Goal: Task Accomplishment & Management: Complete application form

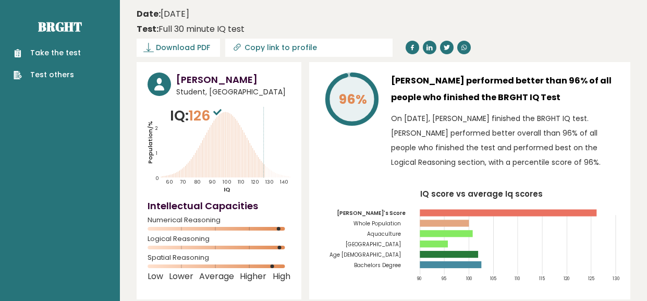
click at [79, 51] on ul "Take the test Test others" at bounding box center [47, 63] width 78 height 33
click at [72, 53] on link "Take the test" at bounding box center [47, 52] width 67 height 11
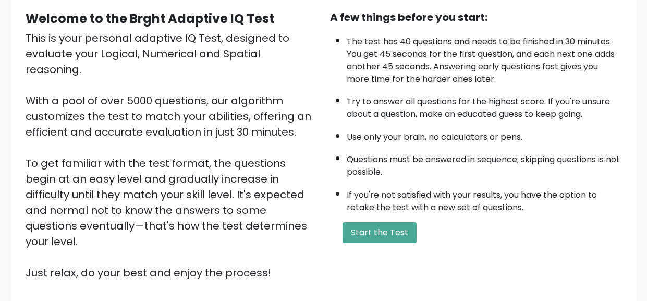
scroll to position [101, 0]
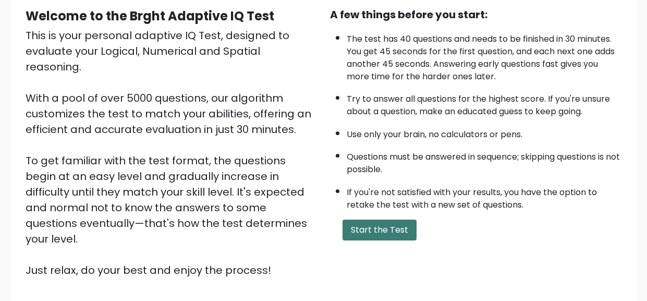
click at [389, 230] on button "Start the Test" at bounding box center [379, 229] width 74 height 21
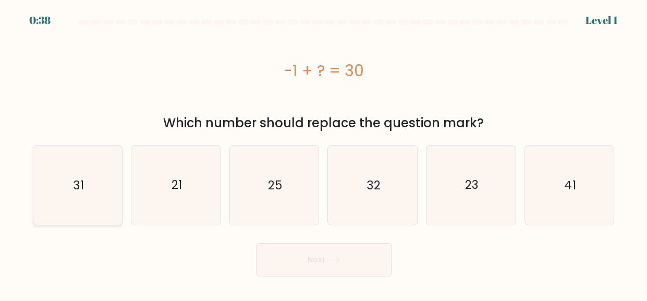
click at [105, 189] on icon "31" at bounding box center [77, 184] width 79 height 79
click at [324, 153] on input "a. 31" at bounding box center [324, 152] width 1 height 3
radio input "true"
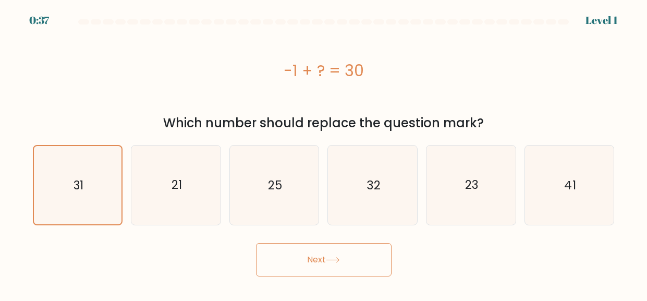
click at [278, 256] on button "Next" at bounding box center [323, 259] width 135 height 33
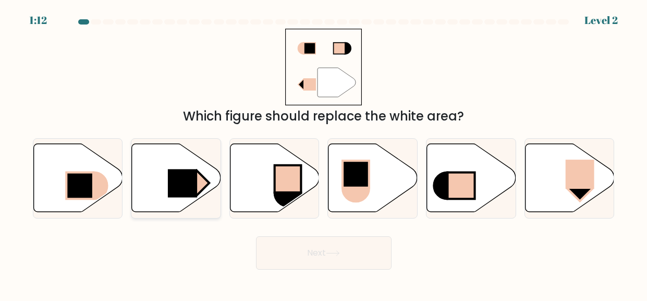
click at [177, 204] on icon at bounding box center [176, 178] width 89 height 68
click at [324, 153] on input "b." at bounding box center [324, 152] width 1 height 3
radio input "true"
click at [281, 250] on button "Next" at bounding box center [323, 252] width 135 height 33
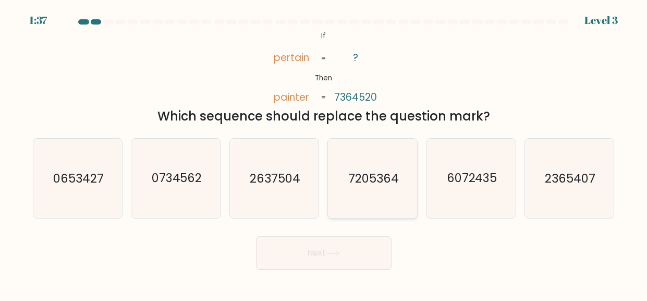
click at [354, 209] on icon "7205364" at bounding box center [372, 178] width 79 height 79
click at [324, 153] on input "d. 7205364" at bounding box center [324, 152] width 1 height 3
radio input "true"
click at [333, 244] on button "Next" at bounding box center [323, 252] width 135 height 33
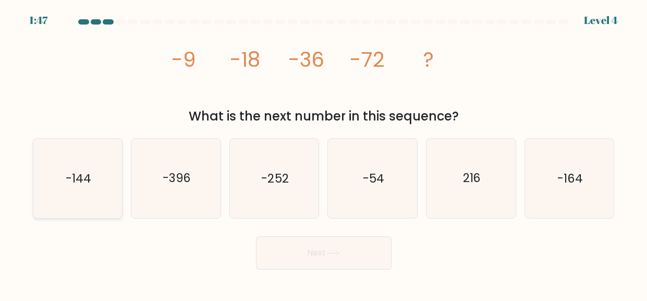
click at [41, 186] on icon "-144" at bounding box center [77, 178] width 79 height 79
click at [324, 153] on input "a. -144" at bounding box center [324, 152] width 1 height 3
radio input "true"
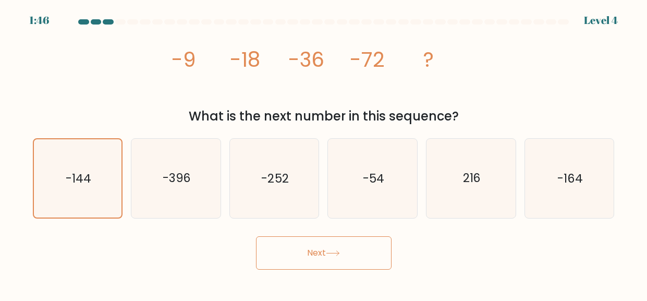
click at [328, 266] on button "Next" at bounding box center [323, 252] width 135 height 33
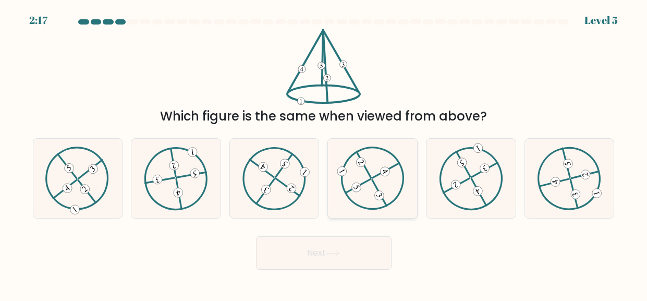
click at [351, 186] on icon at bounding box center [372, 178] width 64 height 64
click at [324, 153] on input "d." at bounding box center [324, 152] width 1 height 3
radio input "true"
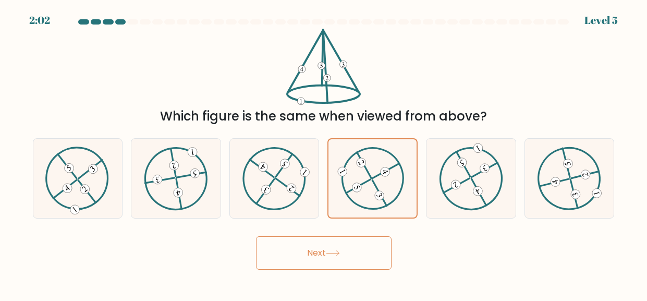
click at [345, 241] on button "Next" at bounding box center [323, 252] width 135 height 33
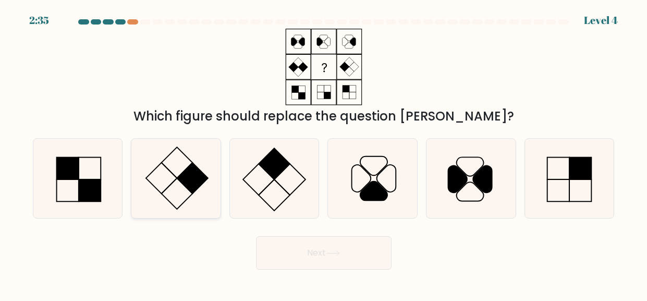
click at [170, 156] on icon at bounding box center [176, 178] width 79 height 79
click at [324, 153] on input "b." at bounding box center [324, 152] width 1 height 3
radio input "true"
click at [311, 253] on button "Next" at bounding box center [323, 252] width 135 height 33
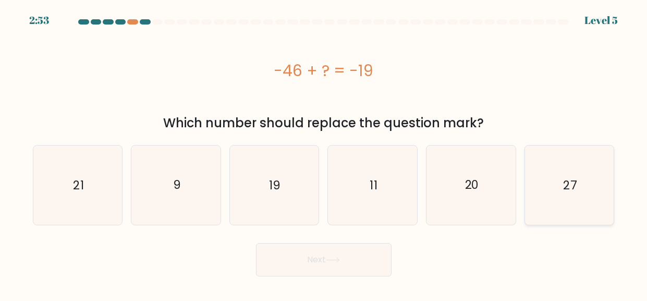
click at [607, 199] on icon "27" at bounding box center [568, 184] width 79 height 79
click at [324, 153] on input "f. 27" at bounding box center [324, 152] width 1 height 3
radio input "true"
click at [365, 263] on button "Next" at bounding box center [323, 259] width 135 height 33
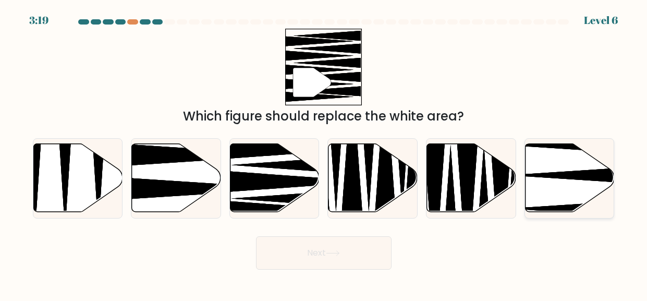
click at [537, 173] on icon at bounding box center [596, 175] width 177 height 23
click at [324, 153] on input "f." at bounding box center [324, 152] width 1 height 3
radio input "true"
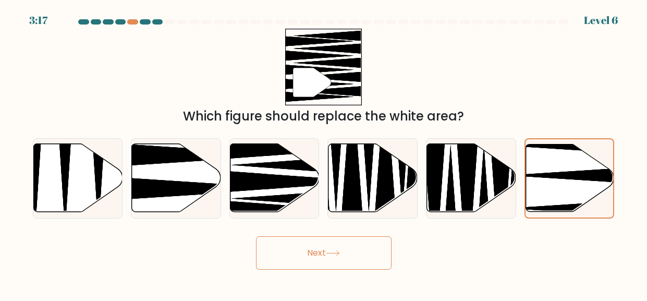
click at [295, 246] on button "Next" at bounding box center [323, 252] width 135 height 33
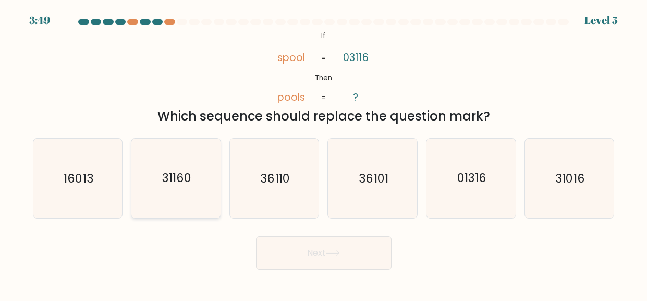
click at [205, 203] on icon "31160" at bounding box center [176, 178] width 79 height 79
click at [324, 153] on input "b. 31160" at bounding box center [324, 152] width 1 height 3
radio input "true"
click at [304, 265] on button "Next" at bounding box center [323, 252] width 135 height 33
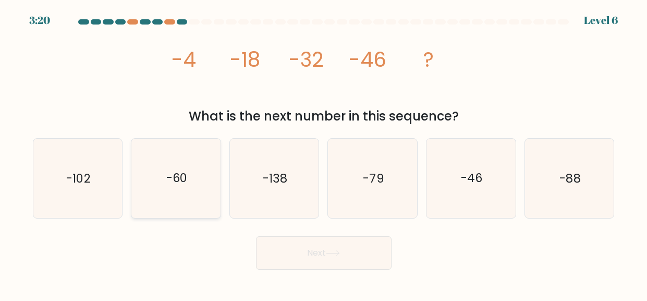
click at [182, 189] on icon "-60" at bounding box center [176, 178] width 79 height 79
click at [324, 153] on input "b. -60" at bounding box center [324, 152] width 1 height 3
radio input "true"
click at [276, 255] on button "Next" at bounding box center [323, 252] width 135 height 33
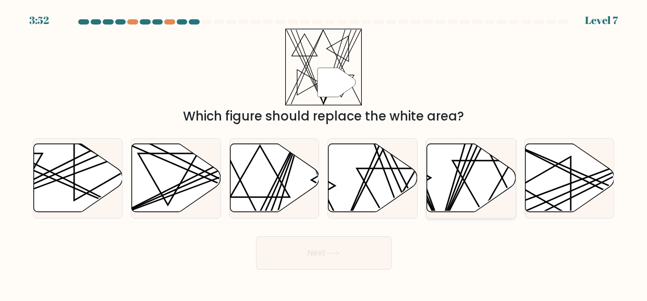
click at [481, 186] on icon at bounding box center [471, 178] width 89 height 68
click at [324, 153] on input "e." at bounding box center [324, 152] width 1 height 3
radio input "true"
click at [330, 262] on button "Next" at bounding box center [323, 252] width 135 height 33
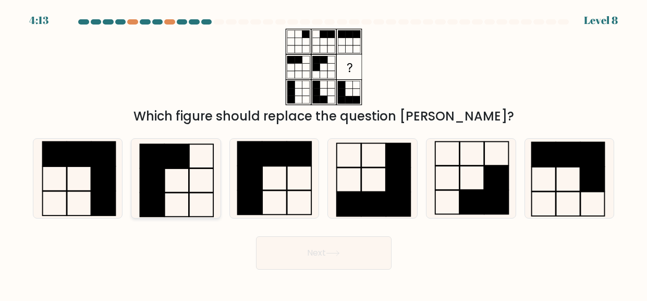
click at [179, 201] on icon at bounding box center [176, 178] width 79 height 79
click at [324, 153] on input "b." at bounding box center [324, 152] width 1 height 3
radio input "true"
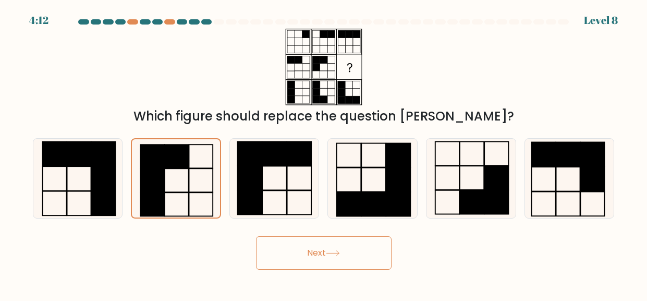
click at [270, 254] on button "Next" at bounding box center [323, 252] width 135 height 33
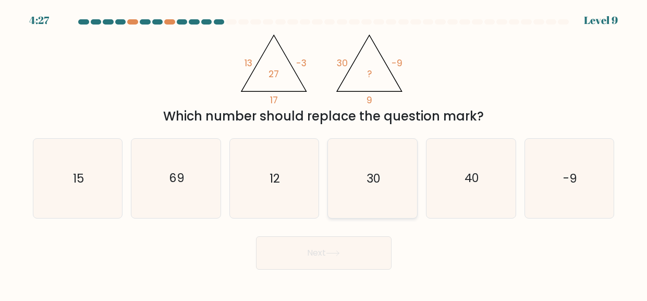
click at [379, 189] on icon "30" at bounding box center [372, 178] width 79 height 79
click at [324, 153] on input "d. 30" at bounding box center [324, 152] width 1 height 3
radio input "true"
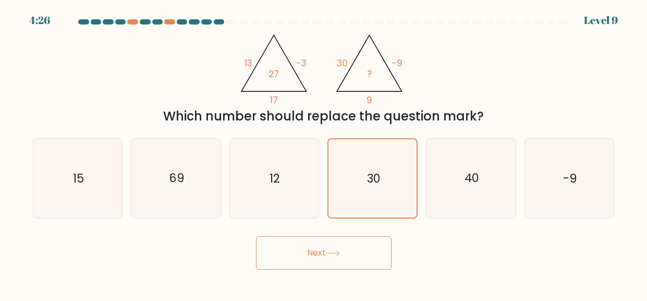
click at [347, 265] on button "Next" at bounding box center [323, 252] width 135 height 33
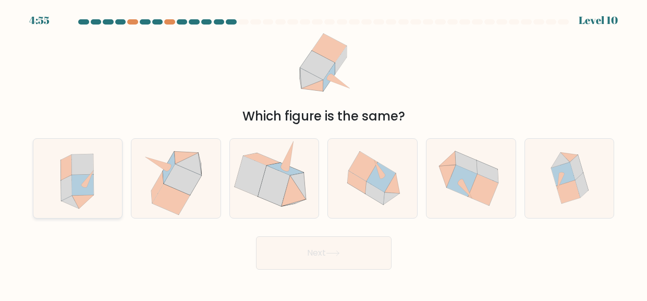
click at [54, 171] on icon at bounding box center [77, 178] width 72 height 79
click at [324, 153] on input "a." at bounding box center [324, 152] width 1 height 3
radio input "true"
click at [288, 242] on button "Next" at bounding box center [323, 252] width 135 height 33
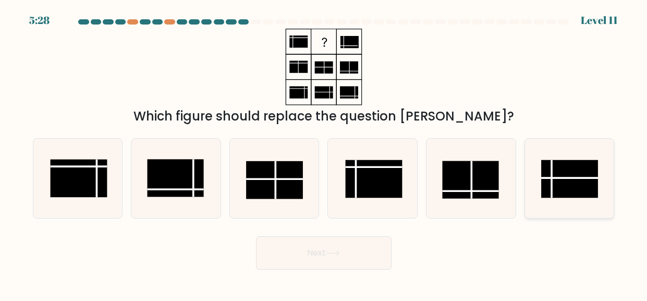
click at [587, 175] on rect at bounding box center [569, 178] width 57 height 38
click at [324, 153] on input "f." at bounding box center [324, 152] width 1 height 3
radio input "true"
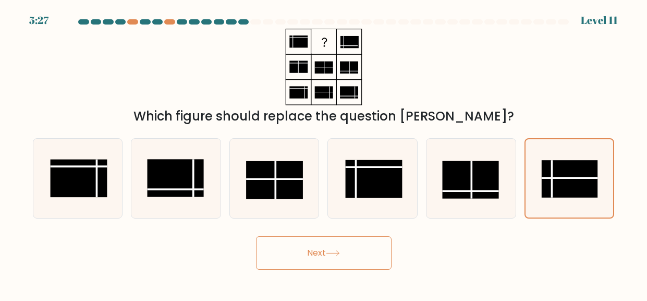
click at [335, 259] on button "Next" at bounding box center [323, 252] width 135 height 33
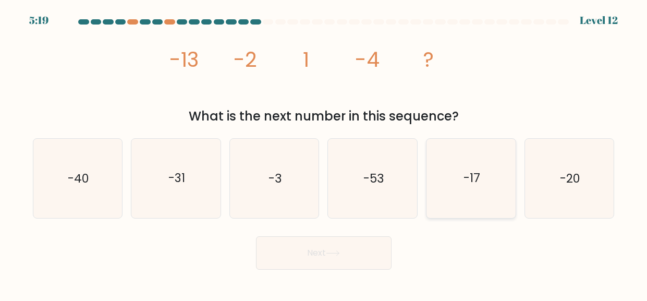
click at [477, 200] on icon "-17" at bounding box center [470, 178] width 79 height 79
click at [324, 153] on input "e. -17" at bounding box center [324, 152] width 1 height 3
radio input "true"
click at [374, 243] on button "Next" at bounding box center [323, 252] width 135 height 33
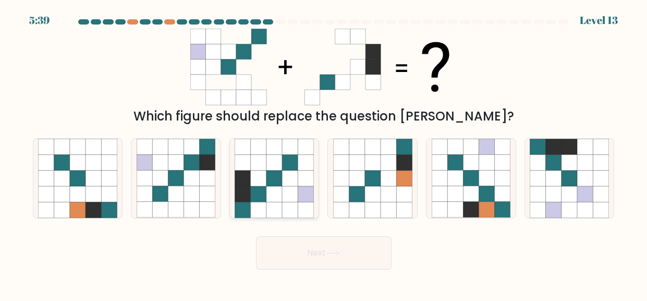
click at [265, 204] on icon at bounding box center [259, 210] width 16 height 16
click at [324, 153] on input "c." at bounding box center [324, 152] width 1 height 3
radio input "true"
click at [289, 243] on button "Next" at bounding box center [323, 252] width 135 height 33
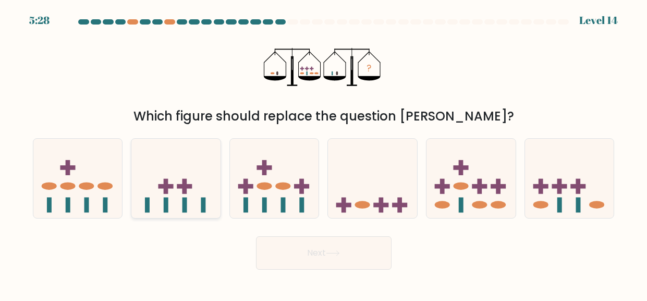
click at [208, 184] on icon at bounding box center [175, 177] width 89 height 73
click at [324, 153] on input "b." at bounding box center [324, 152] width 1 height 3
radio input "true"
click at [290, 244] on button "Next" at bounding box center [323, 252] width 135 height 33
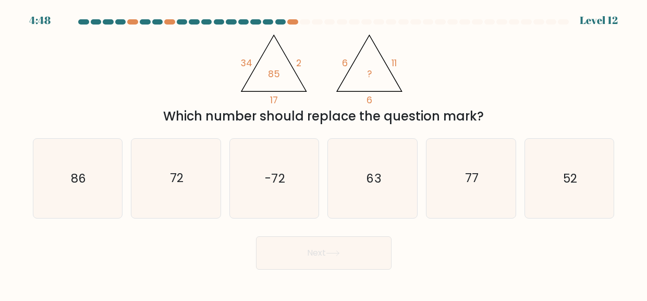
click at [129, 195] on div "b. 72" at bounding box center [176, 178] width 98 height 80
click at [151, 196] on icon "72" at bounding box center [176, 178] width 79 height 79
click at [324, 153] on input "b. 72" at bounding box center [324, 152] width 1 height 3
radio input "true"
click at [284, 255] on button "Next" at bounding box center [323, 252] width 135 height 33
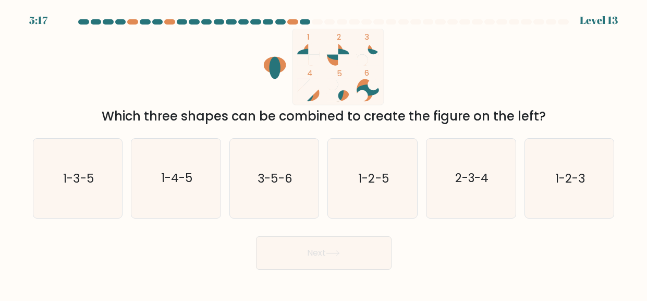
click at [325, 146] on div "d. 1-2-5" at bounding box center [372, 178] width 98 height 80
click at [258, 176] on text "3-5-6" at bounding box center [275, 177] width 34 height 17
click at [324, 153] on input "c. 3-5-6" at bounding box center [324, 152] width 1 height 3
radio input "true"
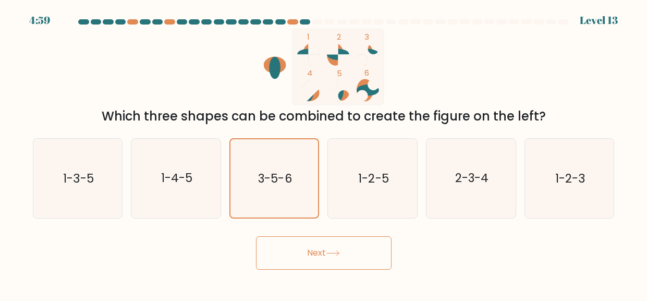
click at [289, 245] on button "Next" at bounding box center [323, 252] width 135 height 33
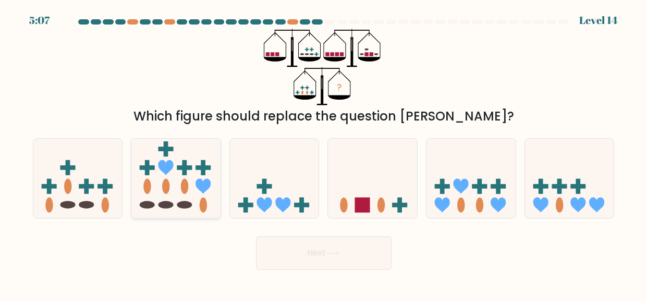
click at [175, 182] on icon at bounding box center [175, 177] width 89 height 73
click at [324, 153] on input "b." at bounding box center [324, 152] width 1 height 3
radio input "true"
click at [268, 249] on button "Next" at bounding box center [323, 252] width 135 height 33
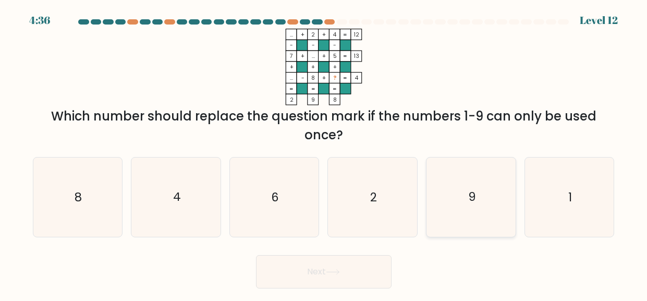
click at [441, 199] on icon "9" at bounding box center [470, 196] width 79 height 79
click at [324, 153] on input "e. 9" at bounding box center [324, 152] width 1 height 3
radio input "true"
click at [363, 265] on button "Next" at bounding box center [323, 271] width 135 height 33
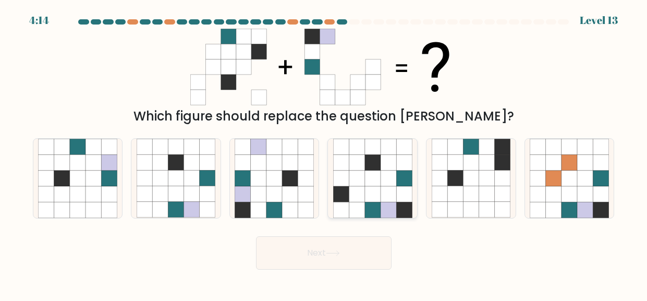
click at [327, 191] on div at bounding box center [372, 178] width 90 height 80
click at [324, 153] on input "d." at bounding box center [324, 152] width 1 height 3
radio input "true"
click at [356, 260] on button "Next" at bounding box center [323, 252] width 135 height 33
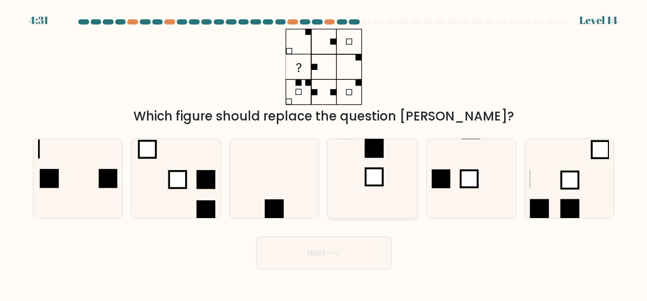
click at [396, 156] on icon at bounding box center [372, 178] width 79 height 79
click at [324, 153] on input "d." at bounding box center [324, 152] width 1 height 3
radio input "true"
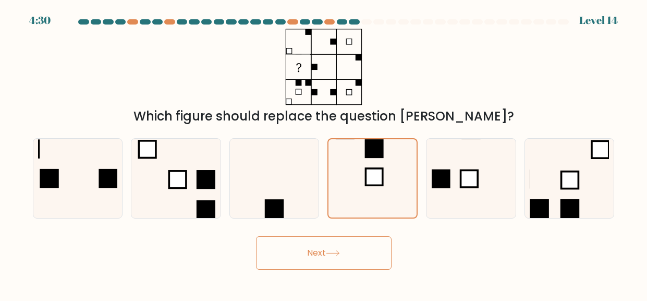
click at [346, 242] on button "Next" at bounding box center [323, 252] width 135 height 33
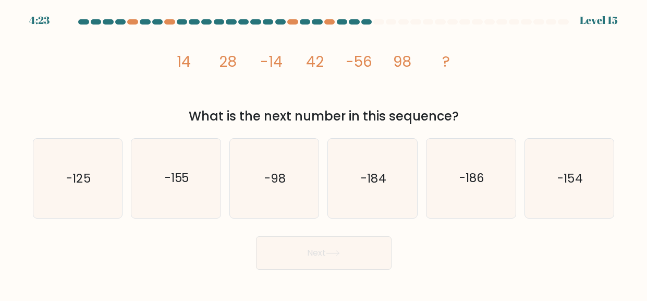
click at [620, 174] on div "a. -125 b. -155 c. -98" at bounding box center [324, 174] width 594 height 89
click at [584, 173] on icon "-154" at bounding box center [568, 178] width 79 height 79
click at [324, 153] on input "f. -154" at bounding box center [324, 152] width 1 height 3
radio input "true"
click at [370, 248] on button "Next" at bounding box center [323, 252] width 135 height 33
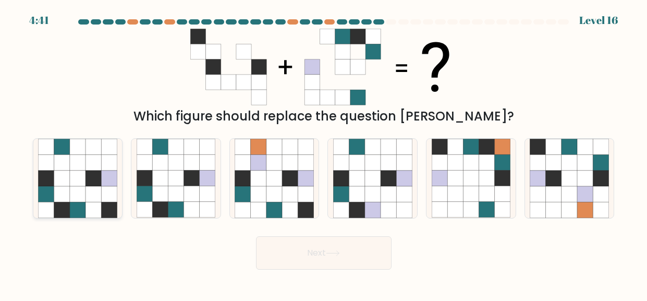
click at [108, 193] on icon at bounding box center [109, 194] width 16 height 16
click at [324, 153] on input "a." at bounding box center [324, 152] width 1 height 3
radio input "true"
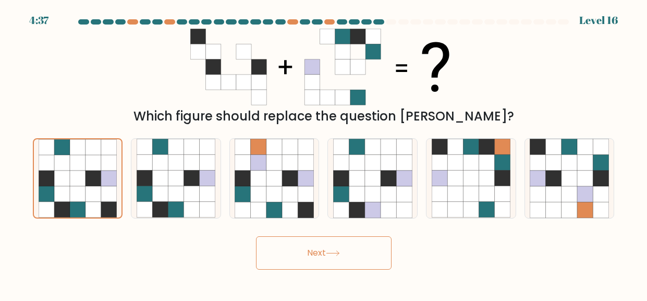
click at [342, 246] on button "Next" at bounding box center [323, 252] width 135 height 33
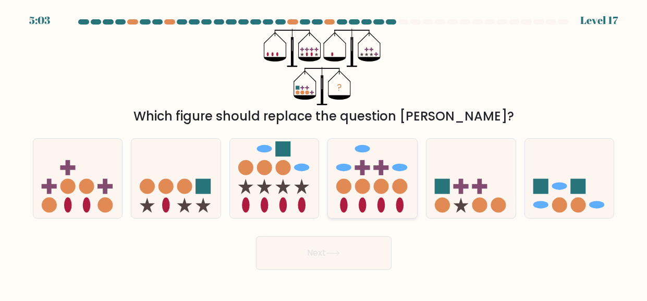
click at [365, 166] on rect at bounding box center [362, 167] width 15 height 5
click at [324, 153] on input "d." at bounding box center [324, 152] width 1 height 3
radio input "true"
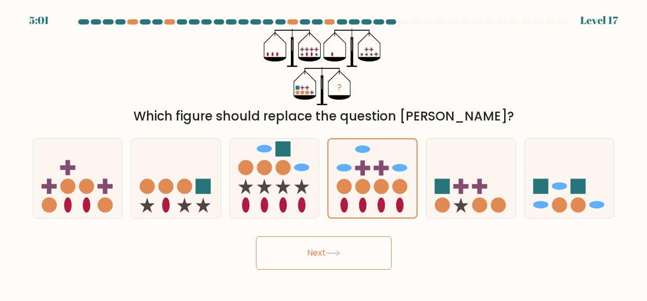
click at [345, 251] on button "Next" at bounding box center [323, 252] width 135 height 33
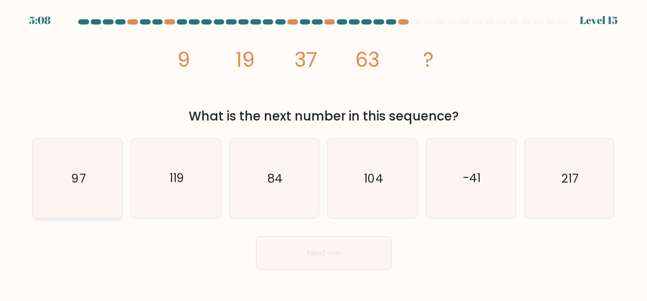
click at [76, 159] on icon "97" at bounding box center [77, 178] width 79 height 79
click at [324, 153] on input "a. 97" at bounding box center [324, 152] width 1 height 3
radio input "true"
click at [282, 201] on icon "84" at bounding box center [273, 178] width 79 height 79
click at [324, 153] on input "c. 84" at bounding box center [324, 152] width 1 height 3
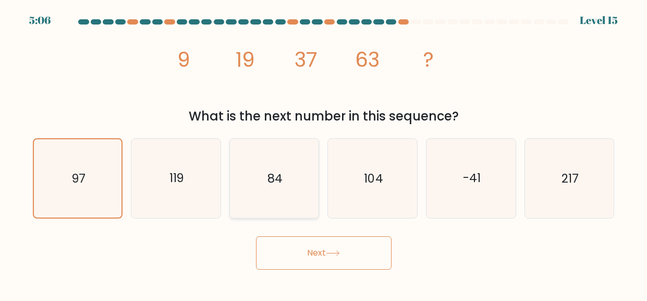
radio input "true"
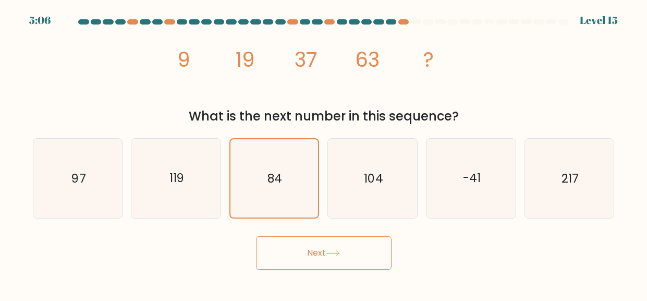
click at [305, 269] on body "5:06 Level 15" at bounding box center [323, 150] width 647 height 301
click at [334, 252] on icon at bounding box center [333, 253] width 14 height 6
